Goal: Navigation & Orientation: Go to known website

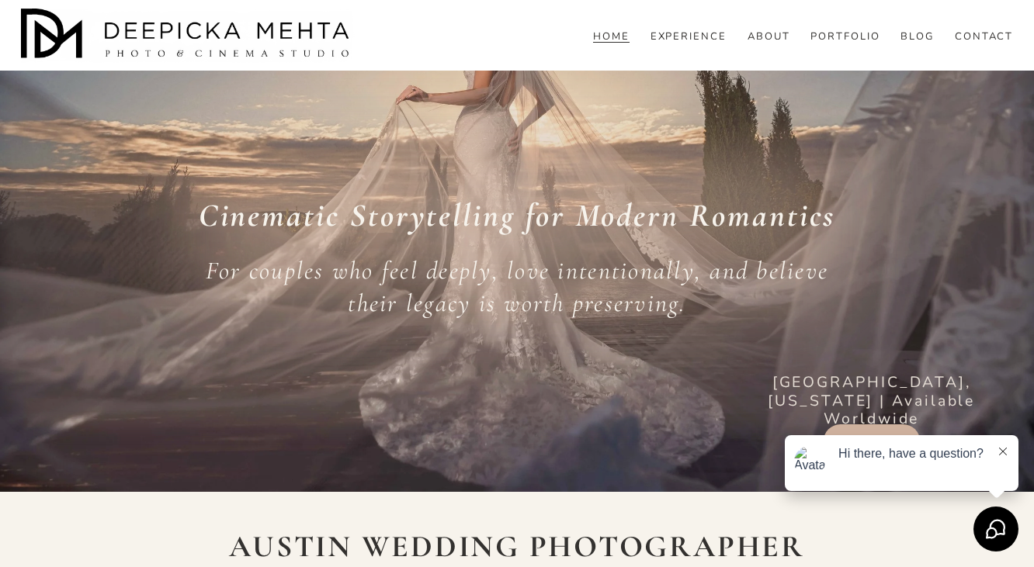
scroll to position [182, 0]
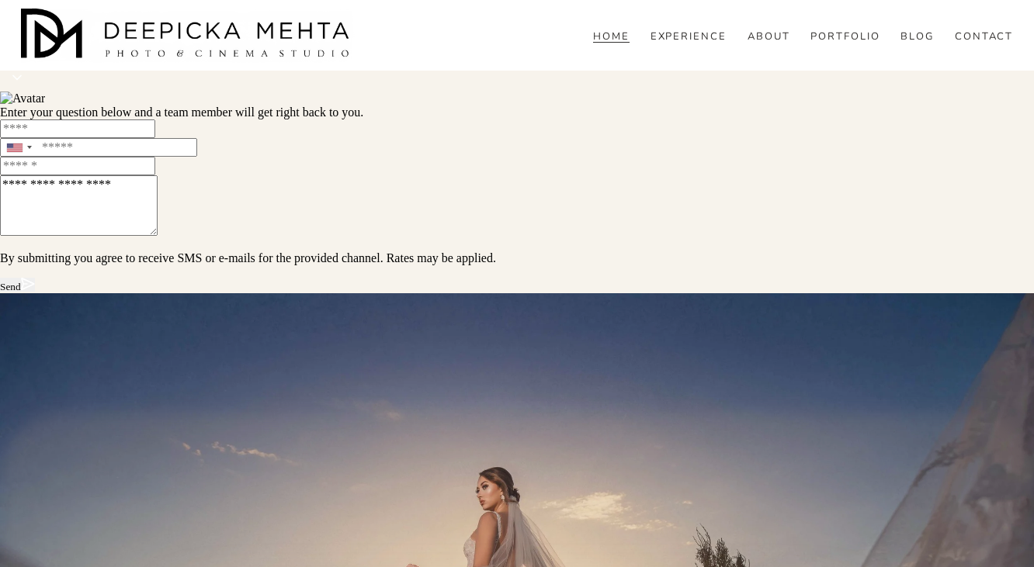
scroll to position [62, 0]
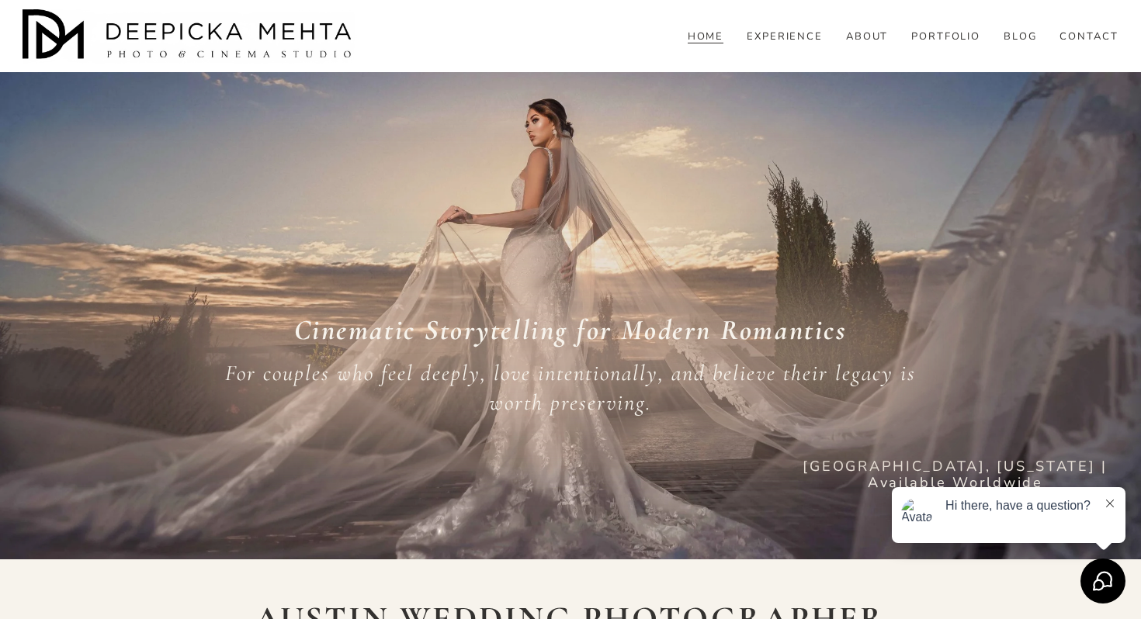
scroll to position [102, 0]
